Goal: Register for event/course

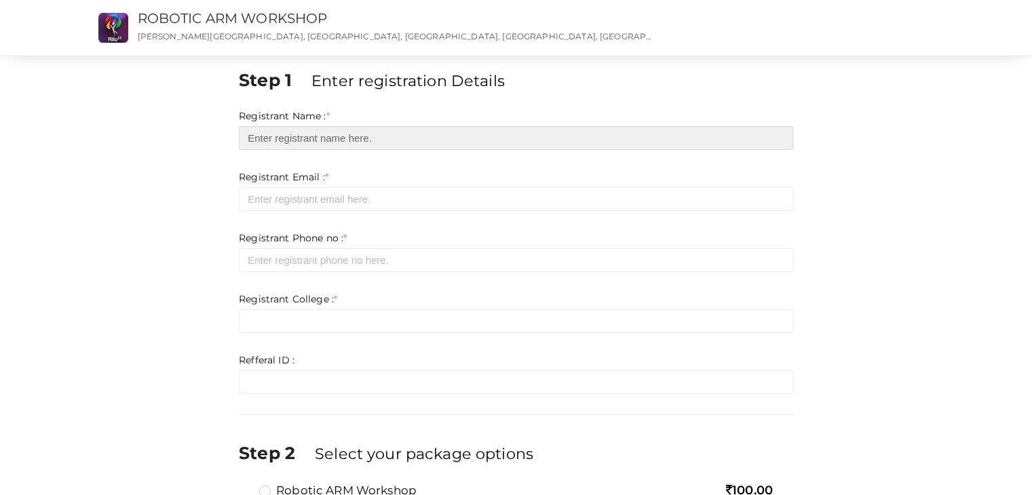
click at [307, 138] on input "text" at bounding box center [516, 138] width 555 height 24
type input "j"
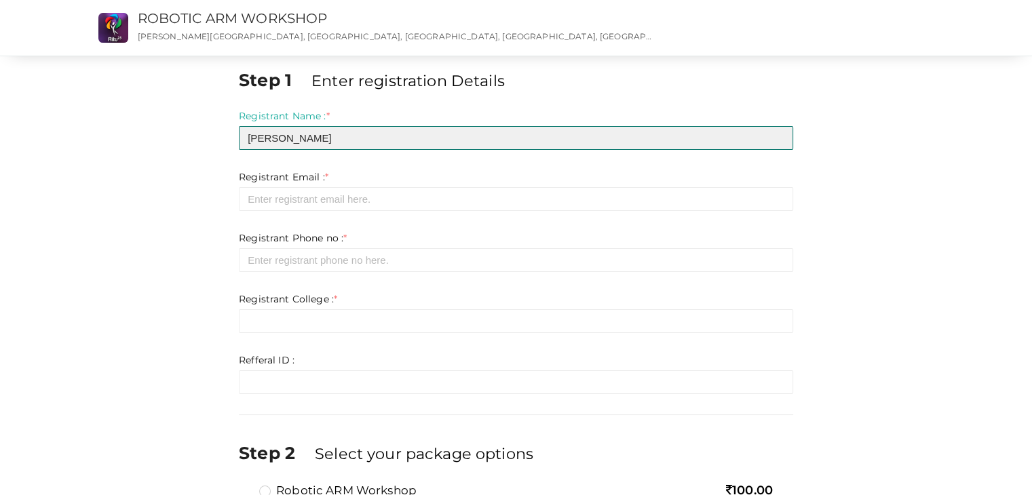
type input "[PERSON_NAME]"
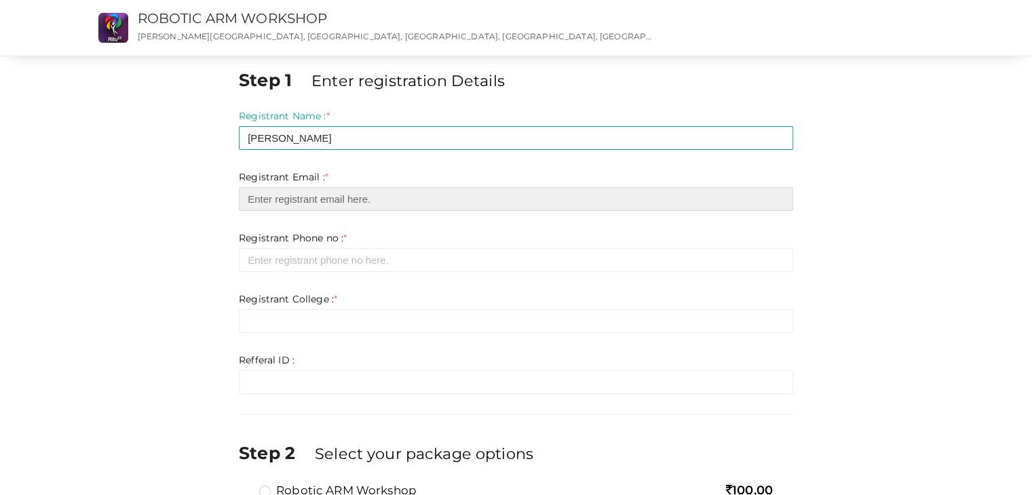
click at [322, 206] on input "email" at bounding box center [516, 199] width 555 height 24
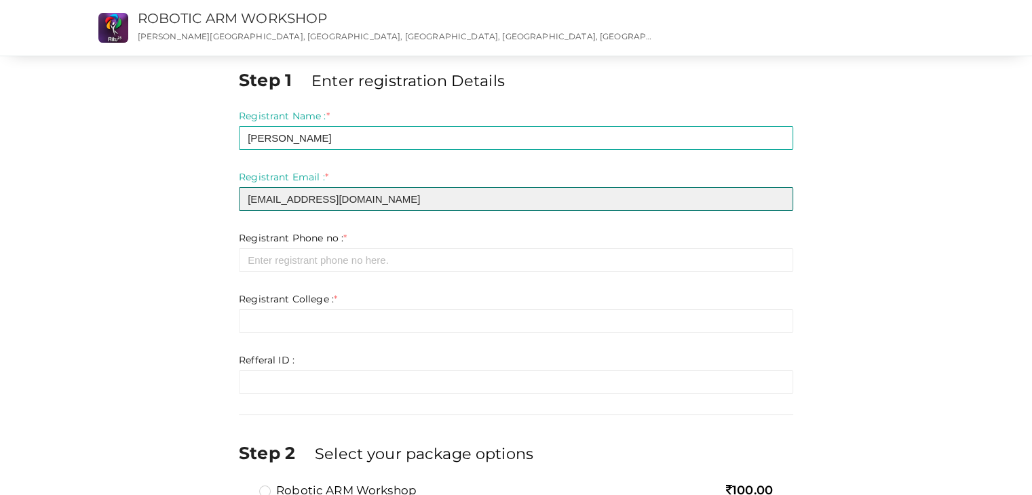
type input "[EMAIL_ADDRESS][DOMAIN_NAME]"
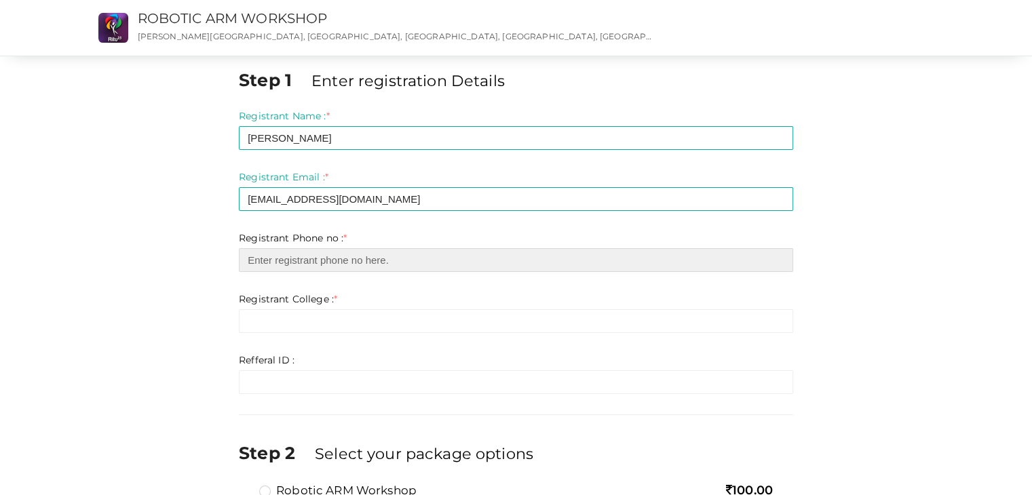
click at [343, 267] on input "number" at bounding box center [516, 260] width 555 height 24
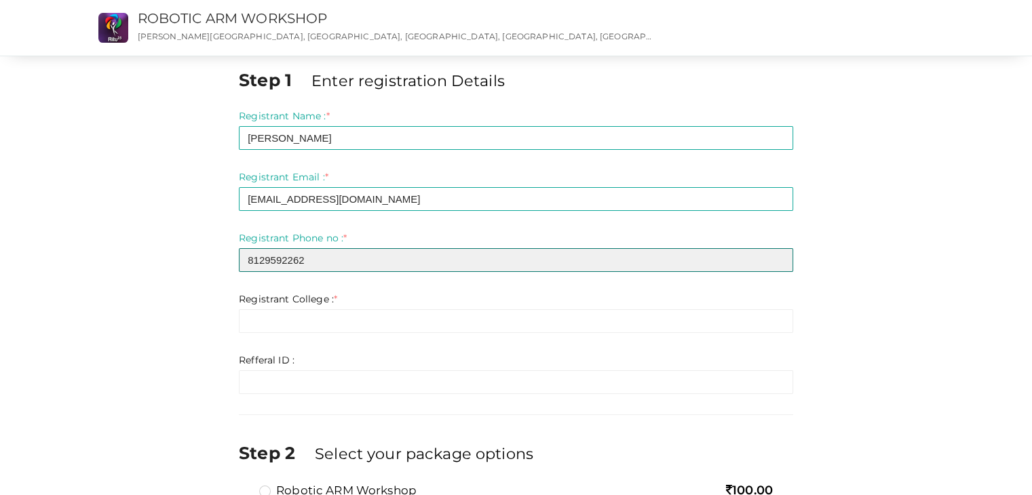
type input "8129592262"
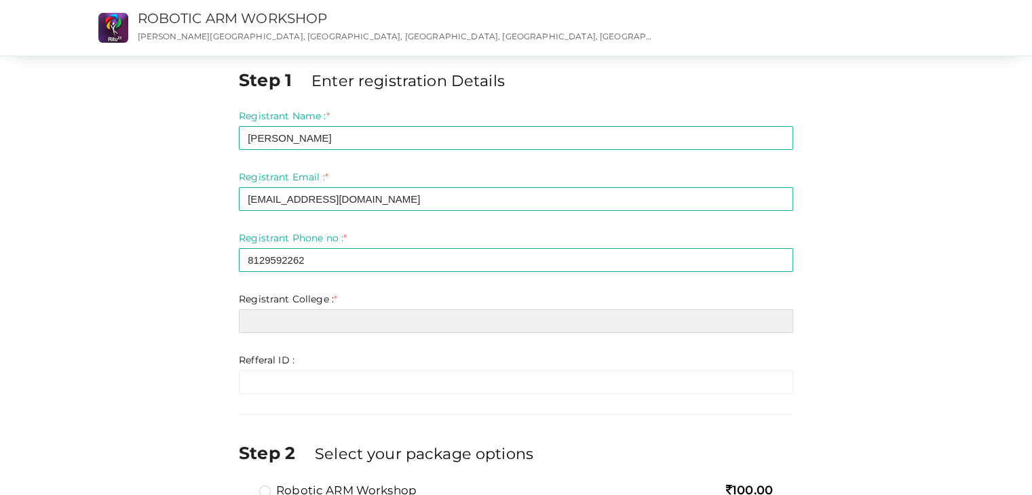
click at [319, 321] on input "text" at bounding box center [516, 322] width 555 height 24
type input "Model Engineering college"
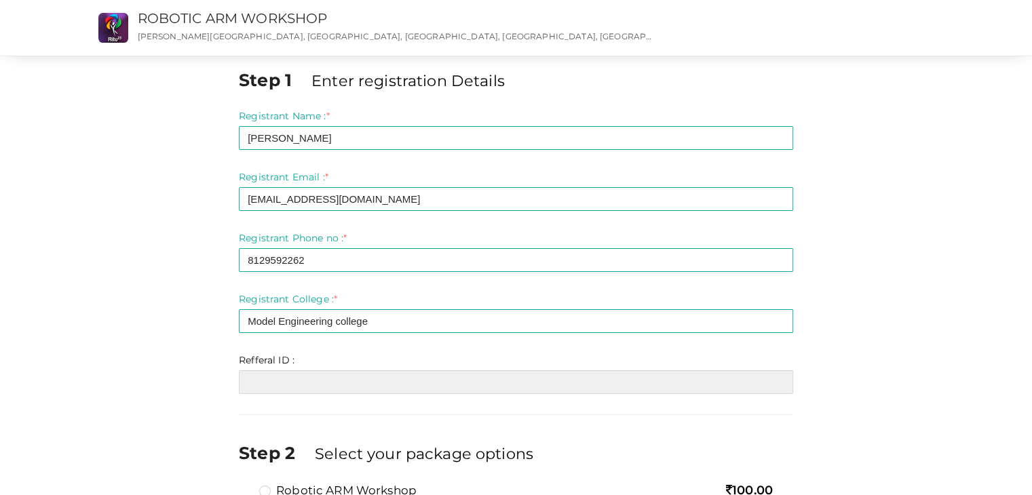
click at [293, 379] on input "text" at bounding box center [516, 383] width 555 height 24
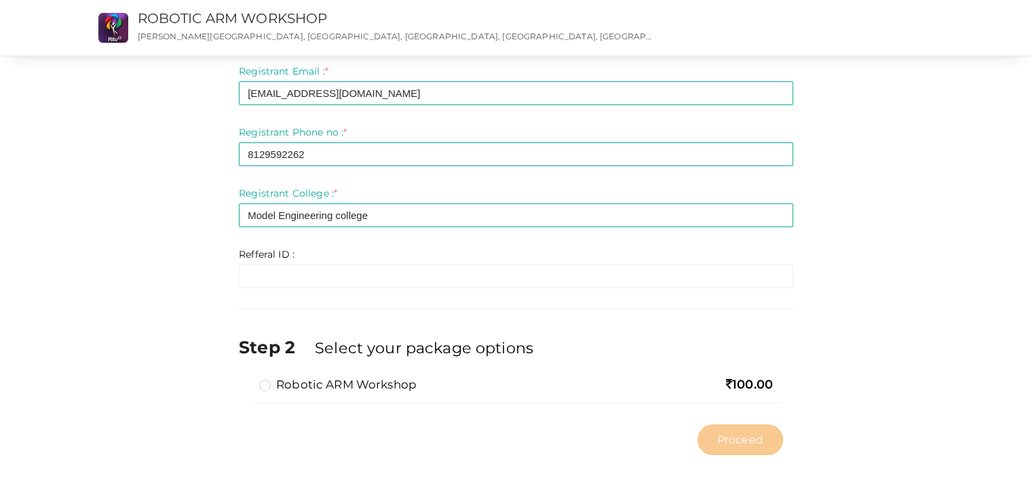
click at [267, 387] on label "Robotic ARM Workshop" at bounding box center [337, 385] width 157 height 16
click at [246, 379] on input "Robotic ARM Workshop" at bounding box center [246, 379] width 0 height 0
click at [719, 427] on button "Proceed" at bounding box center [741, 440] width 86 height 31
type input "N/A"
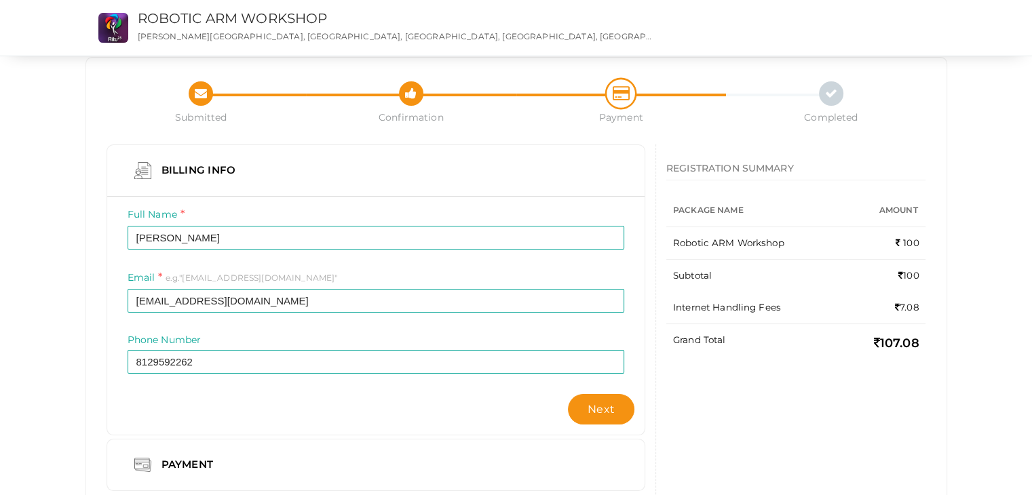
scroll to position [77, 0]
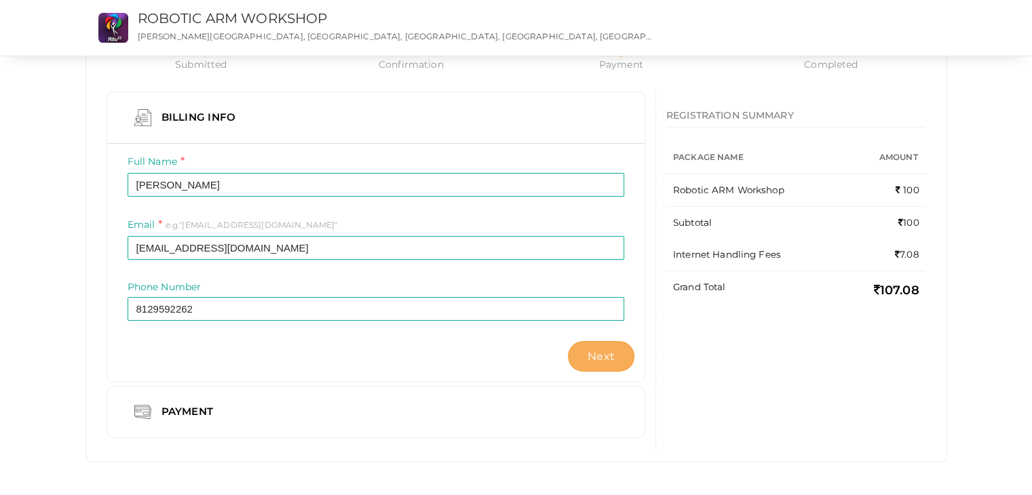
click at [588, 353] on button "Next" at bounding box center [601, 356] width 67 height 31
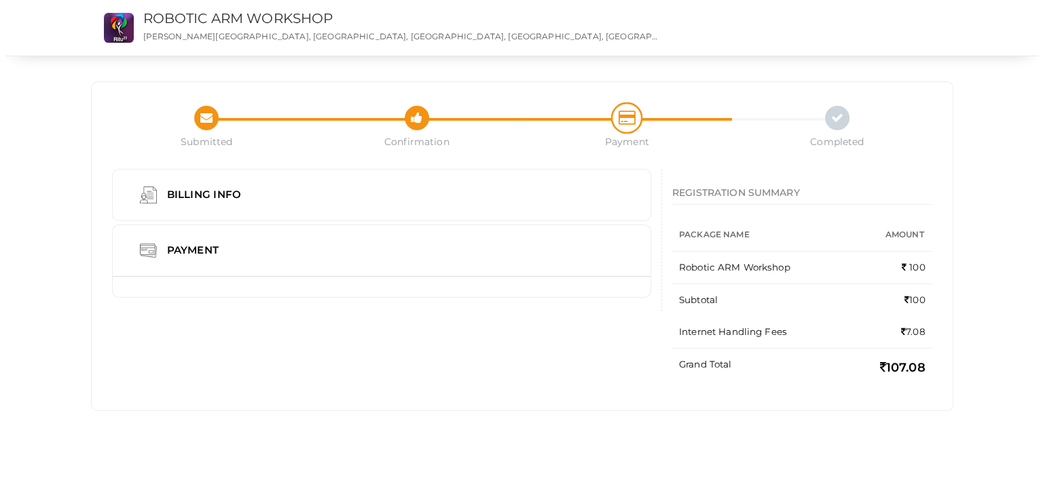
scroll to position [0, 0]
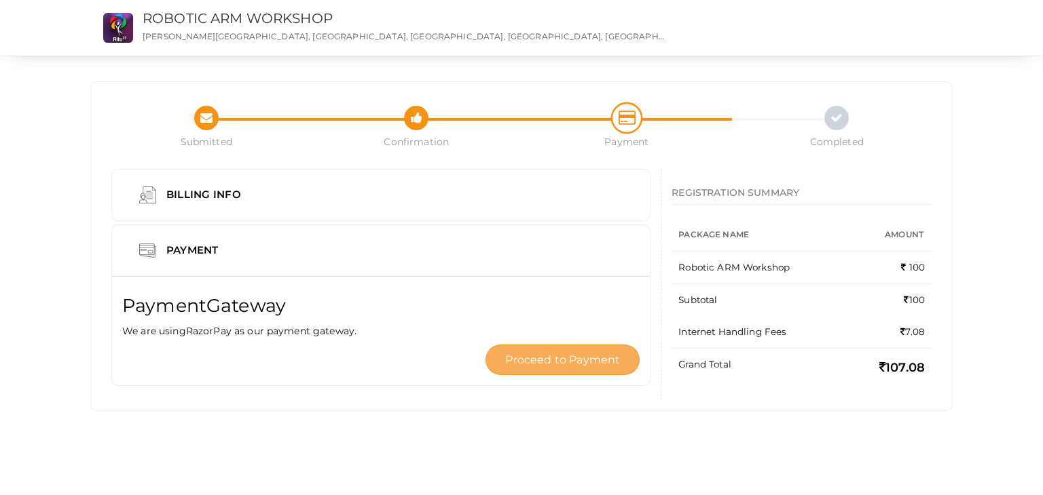
click at [614, 345] on button "Proceed to Payment" at bounding box center [562, 360] width 154 height 31
click at [593, 354] on span "Proceed to Payment" at bounding box center [562, 360] width 115 height 13
click at [561, 370] on button "Proceed to Payment" at bounding box center [562, 360] width 154 height 31
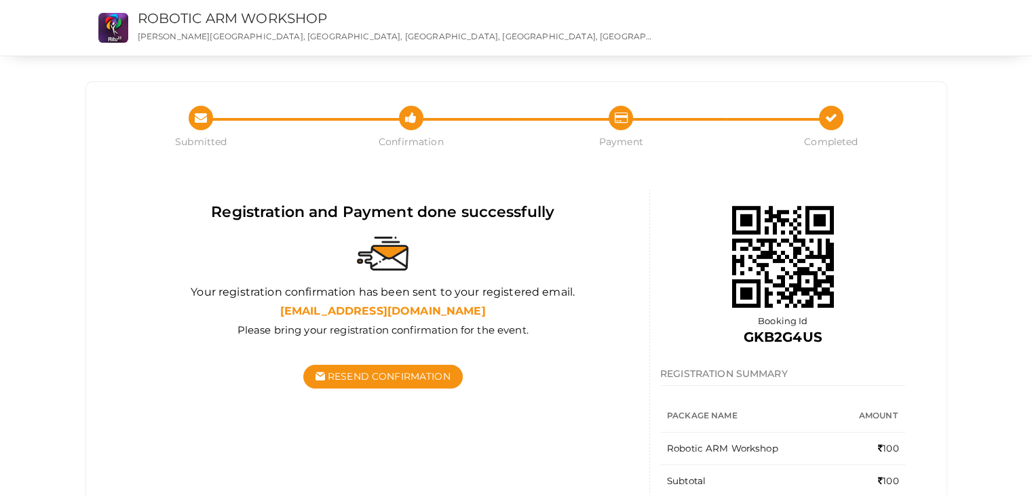
scroll to position [130, 0]
